Goal: Task Accomplishment & Management: Complete application form

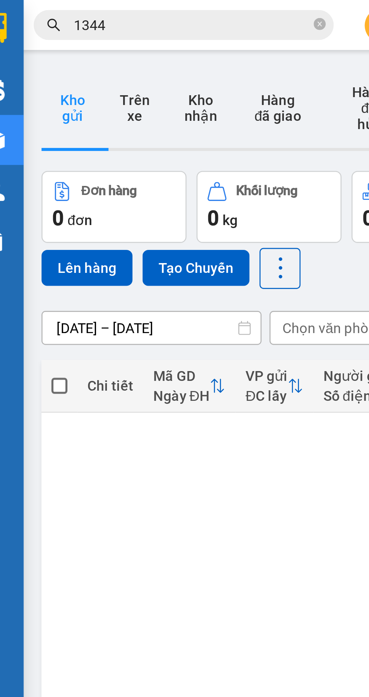
click at [134, 9] on icon "close-circle" at bounding box center [134, 9] width 5 height 5
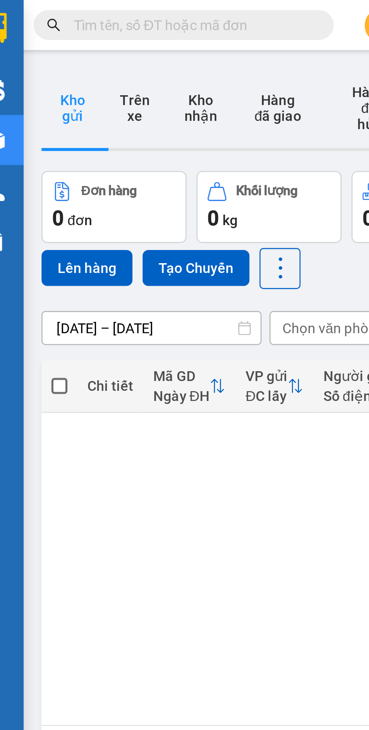
click at [91, 10] on input "text" at bounding box center [85, 9] width 89 height 8
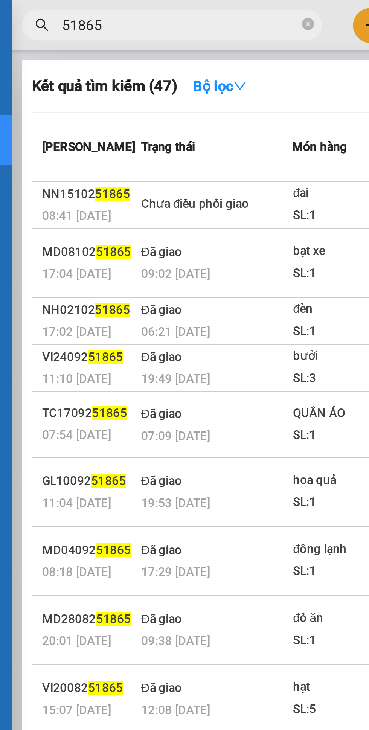
type input "51865"
click at [125, 78] on div "Chưa điều phối giao" at bounding box center [99, 77] width 56 height 8
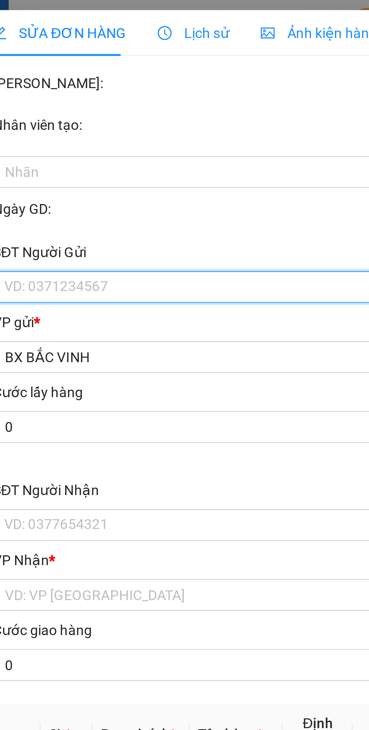
type input "0978007468"
type input "kh"
type input "0333316516"
type input "kh"
checkbox input "true"
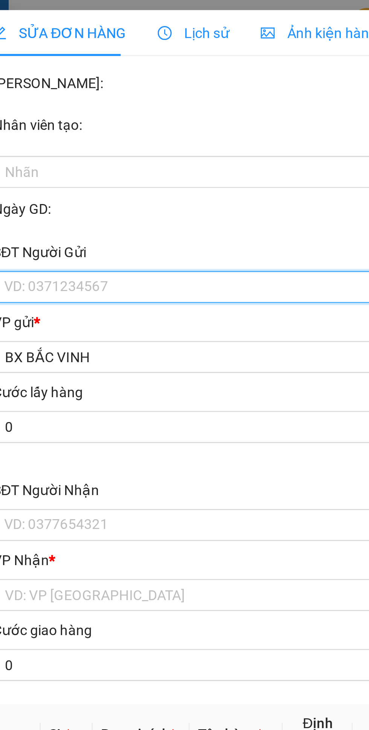
type input "bx bv"
type input "0"
type input "40.000"
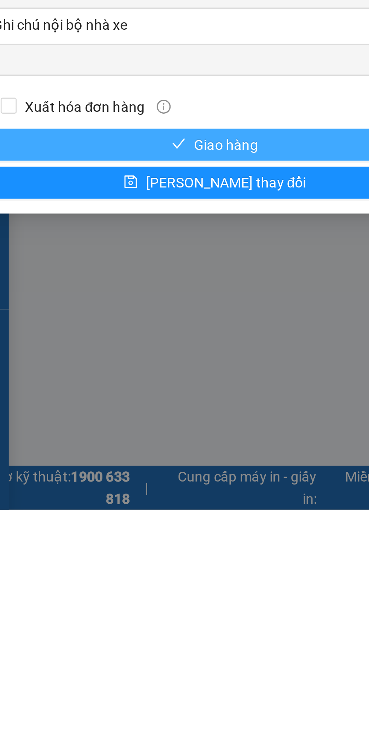
click at [108, 592] on span "Giao hàng" at bounding box center [104, 592] width 24 height 8
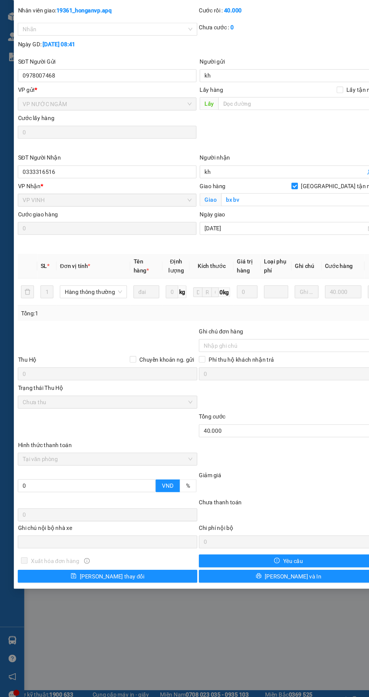
scroll to position [20, 0]
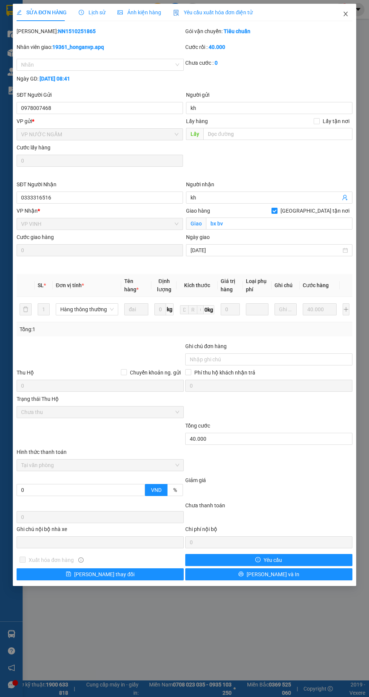
click at [345, 14] on icon "close" at bounding box center [345, 14] width 4 height 5
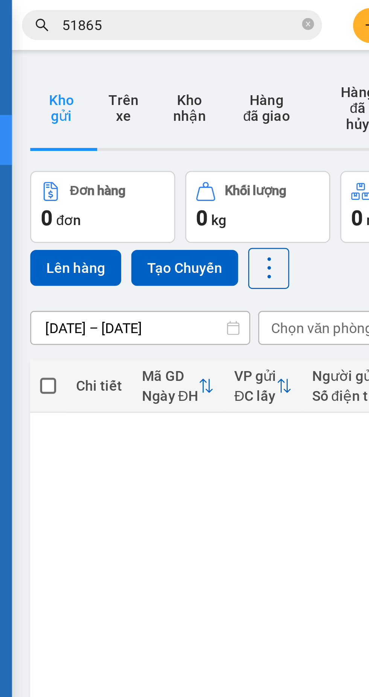
click at [134, 9] on icon "close-circle" at bounding box center [134, 9] width 5 height 5
